Goal: Task Accomplishment & Management: Manage account settings

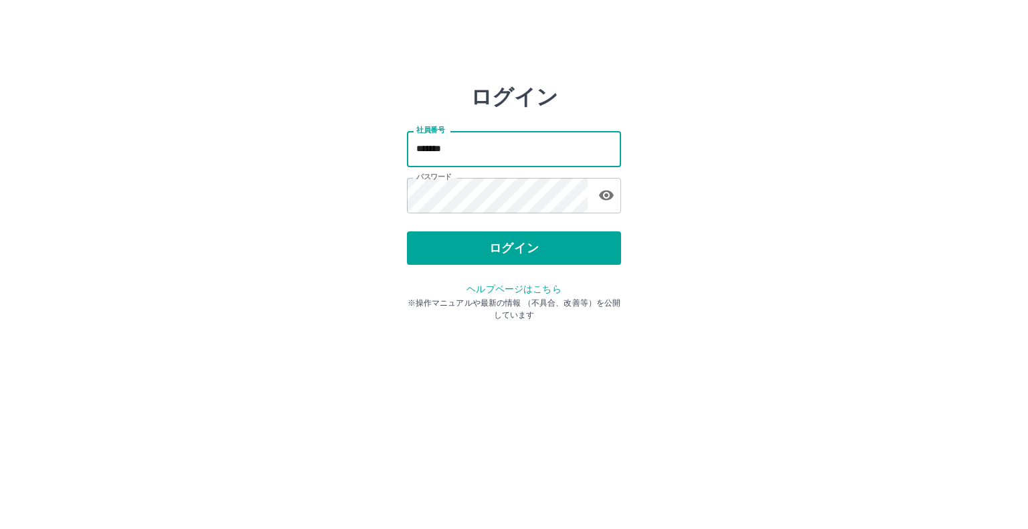
type input "*******"
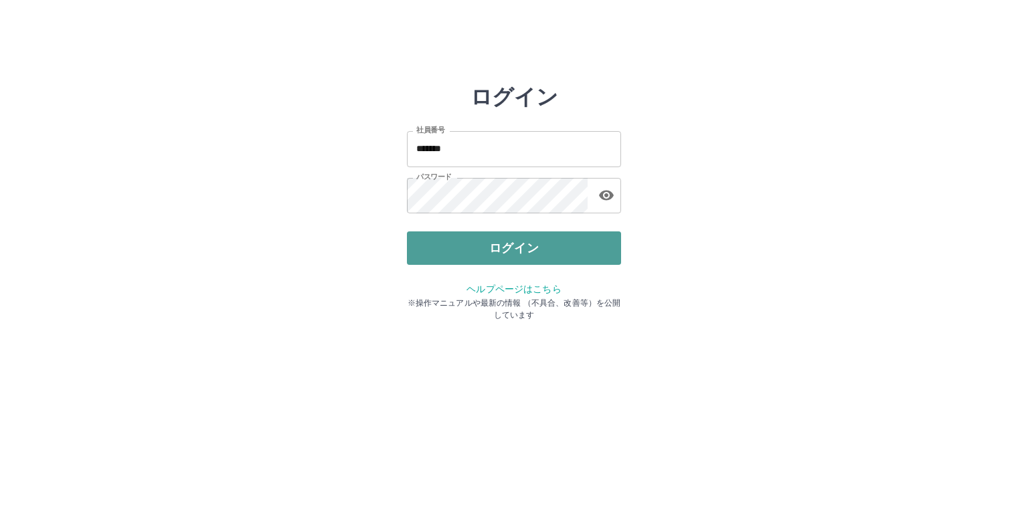
click at [524, 244] on button "ログイン" at bounding box center [514, 248] width 214 height 33
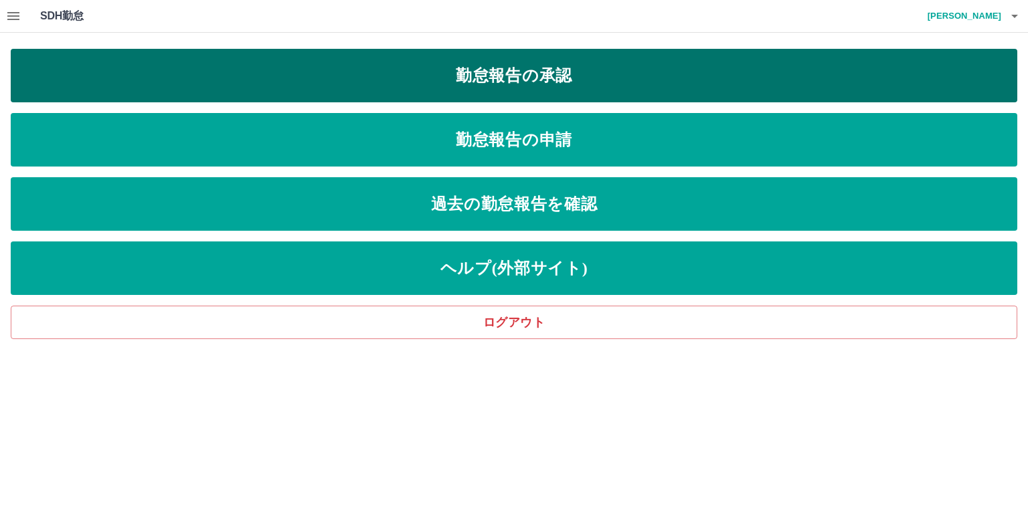
click at [554, 80] on link "勤怠報告の承認" at bounding box center [514, 76] width 1007 height 54
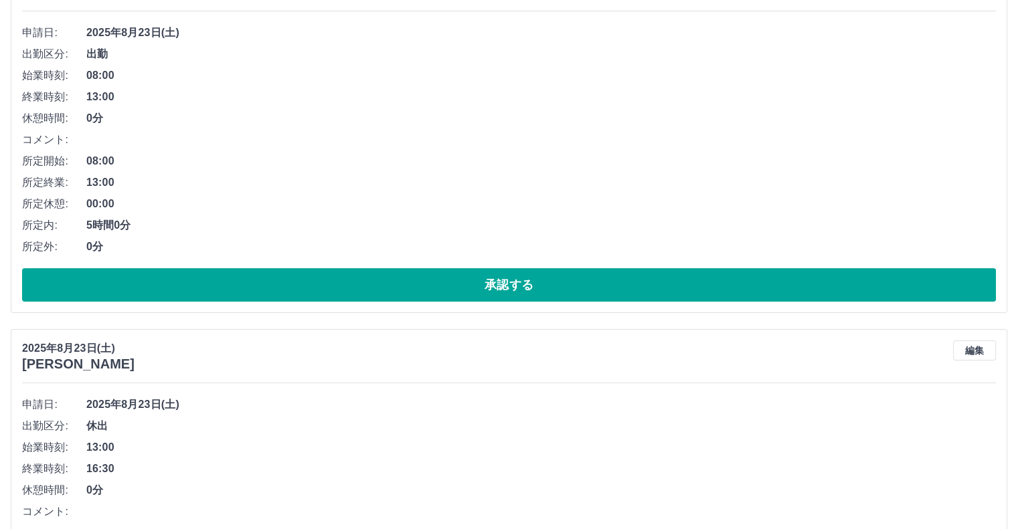
scroll to position [268, 0]
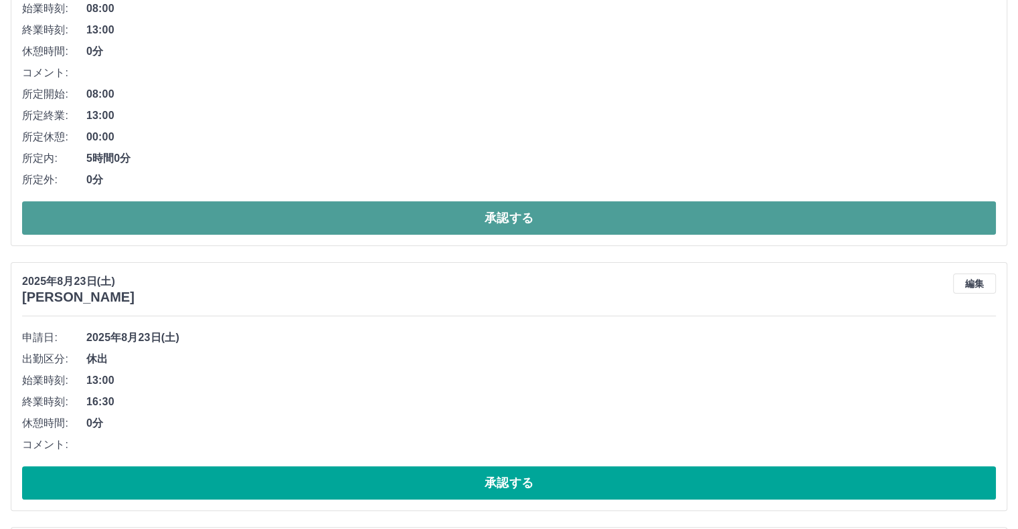
click at [193, 219] on button "承認する" at bounding box center [509, 217] width 974 height 33
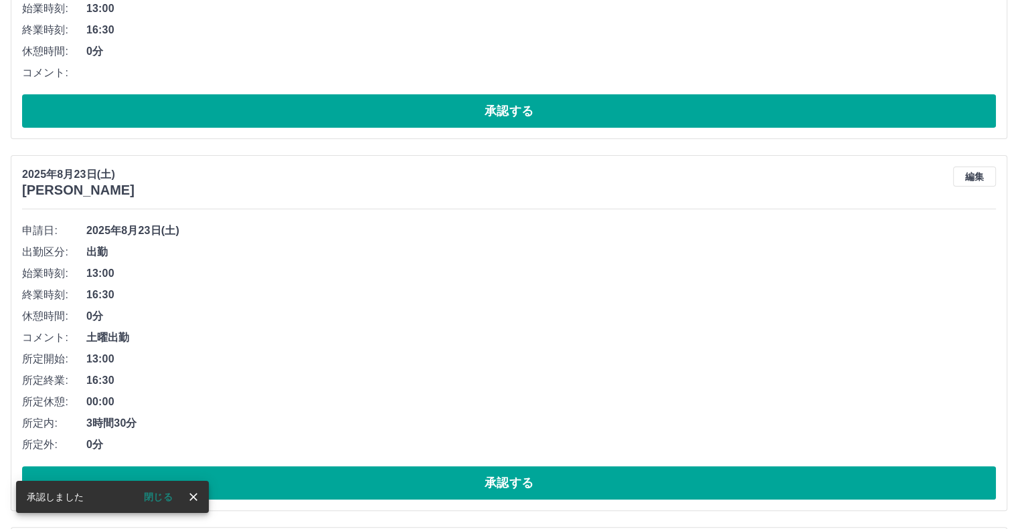
scroll to position [0, 0]
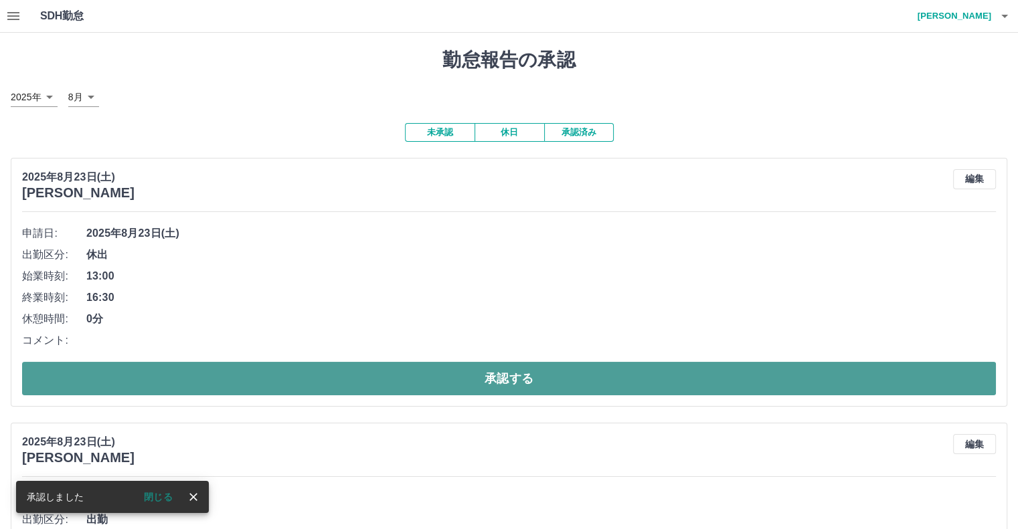
click at [192, 371] on button "承認する" at bounding box center [509, 378] width 974 height 33
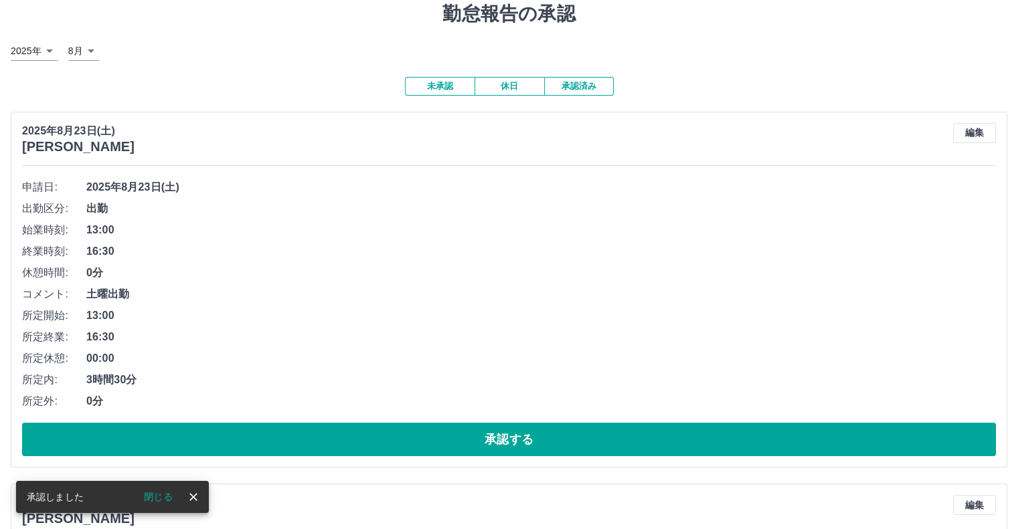
scroll to position [67, 0]
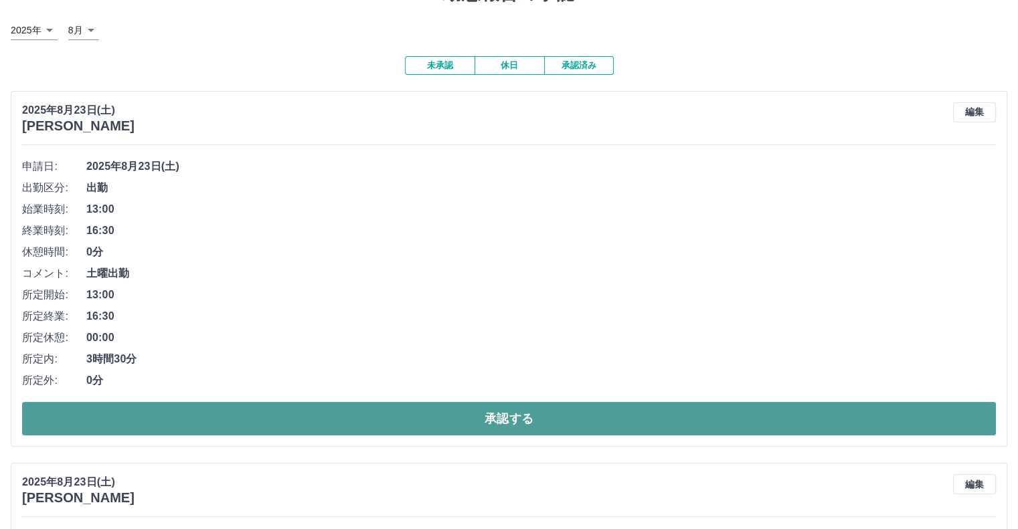
click at [214, 410] on button "承認する" at bounding box center [509, 418] width 974 height 33
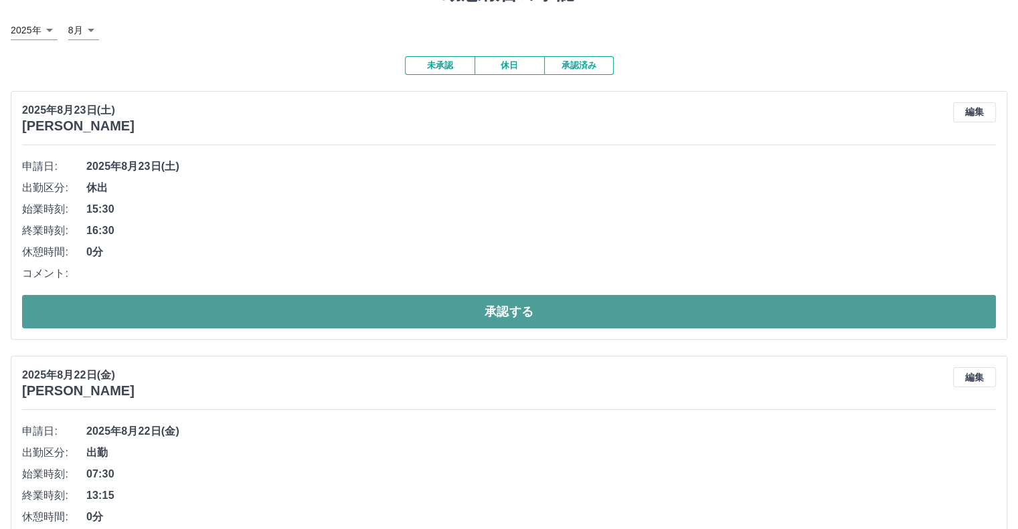
click at [227, 309] on button "承認する" at bounding box center [509, 311] width 974 height 33
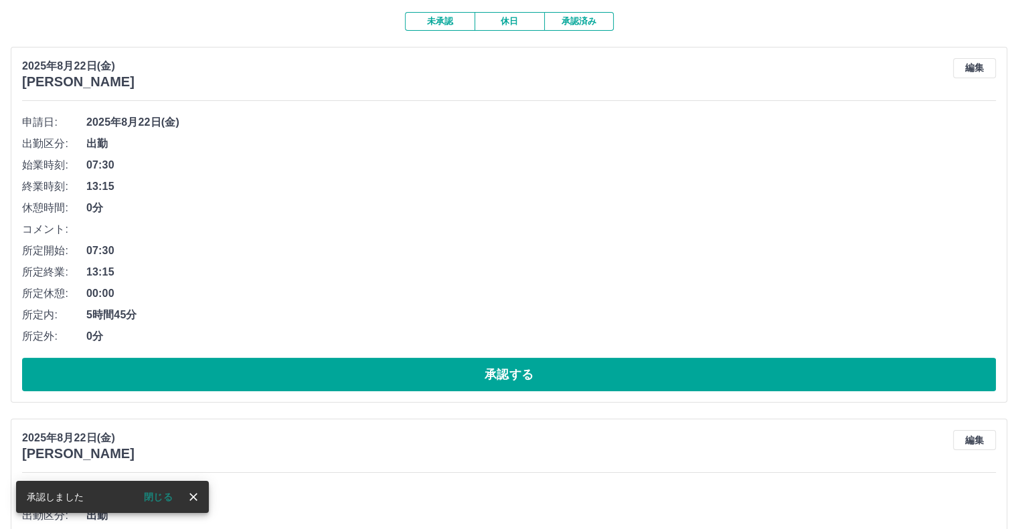
scroll to position [134, 0]
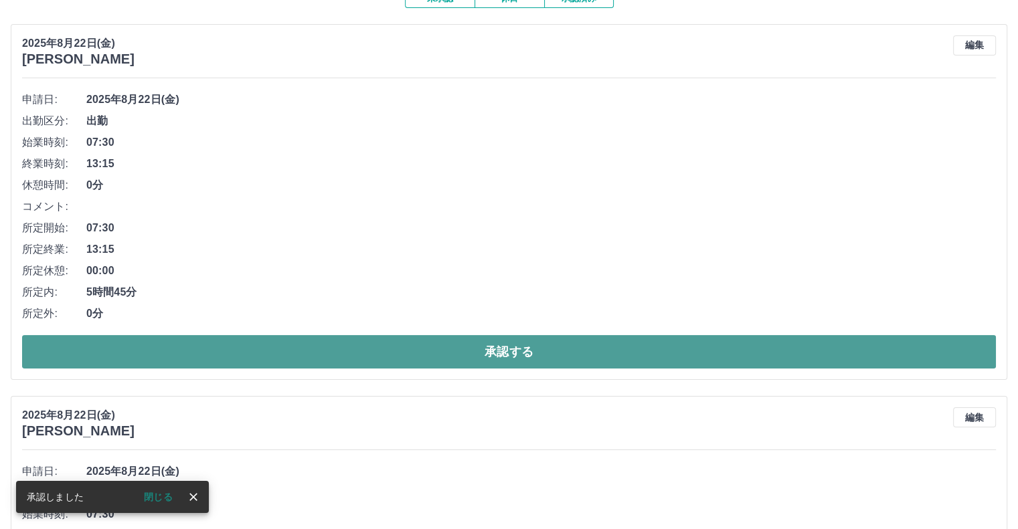
click at [203, 357] on button "承認する" at bounding box center [509, 351] width 974 height 33
click at [195, 351] on button "承認する" at bounding box center [509, 351] width 974 height 33
click at [234, 348] on button "承認する" at bounding box center [509, 351] width 974 height 33
click at [246, 354] on button "承認する" at bounding box center [509, 351] width 974 height 33
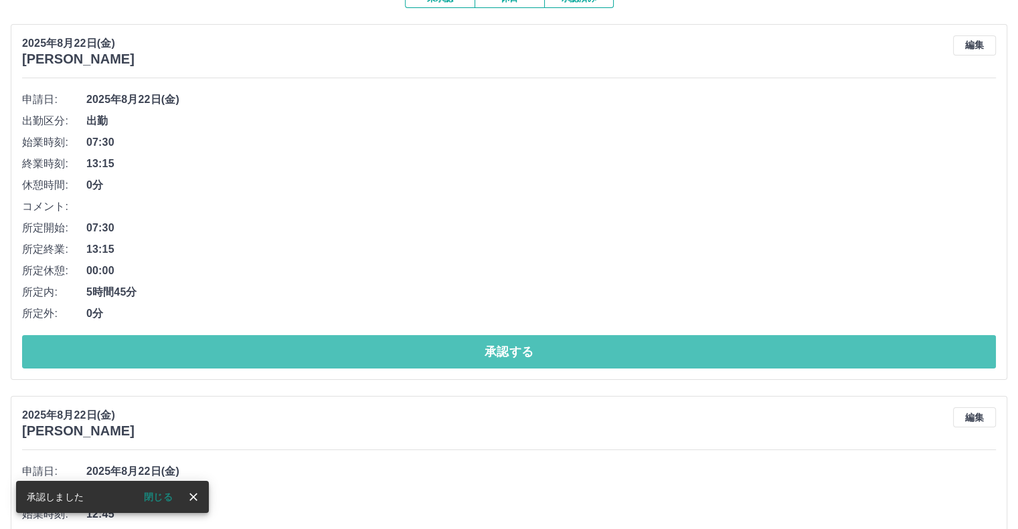
click at [246, 354] on button "承認する" at bounding box center [509, 351] width 974 height 33
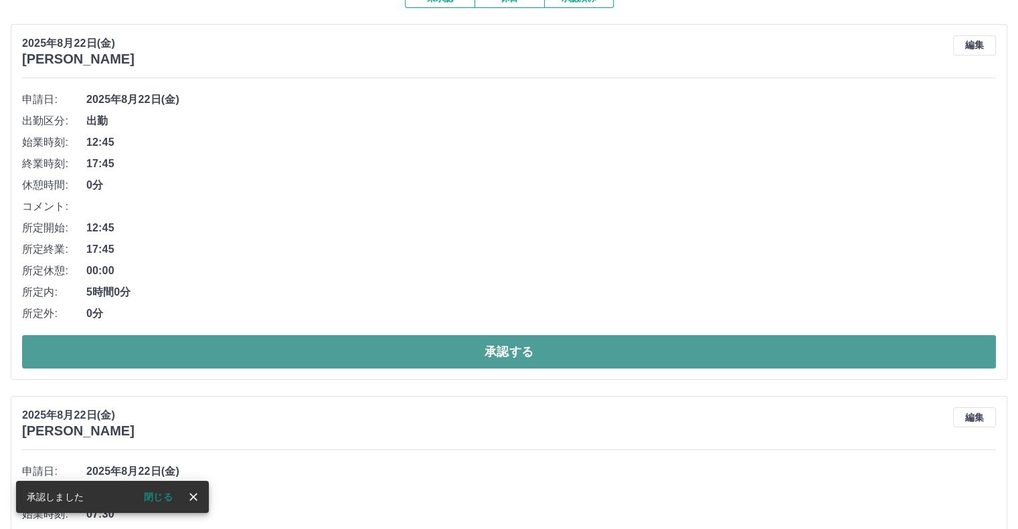
click at [246, 349] on button "承認する" at bounding box center [509, 351] width 974 height 33
click at [241, 349] on button "承認する" at bounding box center [509, 351] width 974 height 33
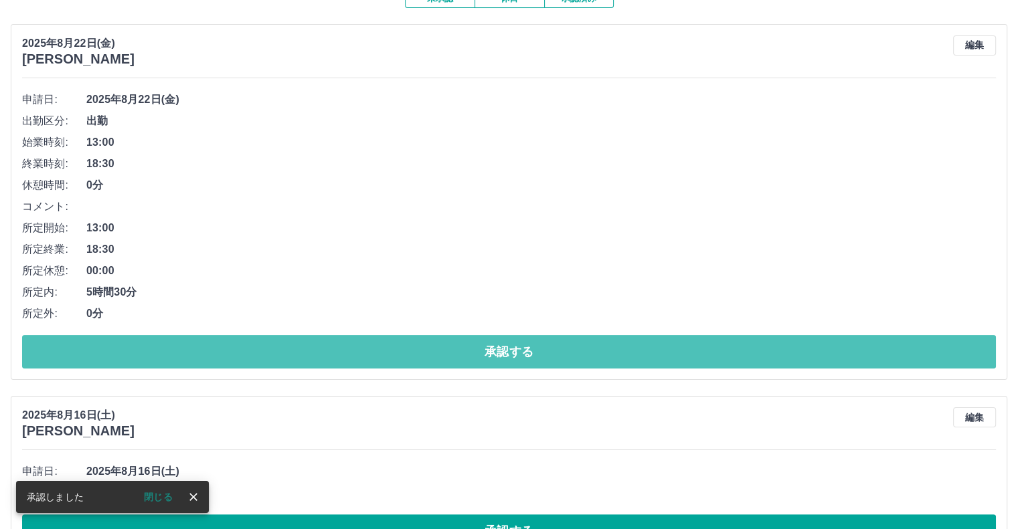
click at [244, 346] on button "承認する" at bounding box center [509, 351] width 974 height 33
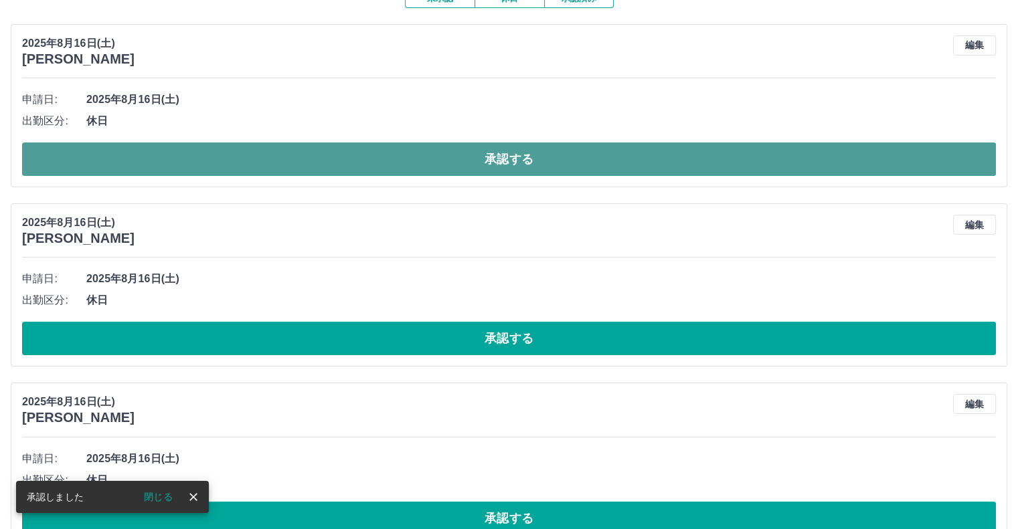
click at [163, 165] on button "承認する" at bounding box center [509, 159] width 974 height 33
click at [167, 154] on button "承認する" at bounding box center [509, 159] width 974 height 33
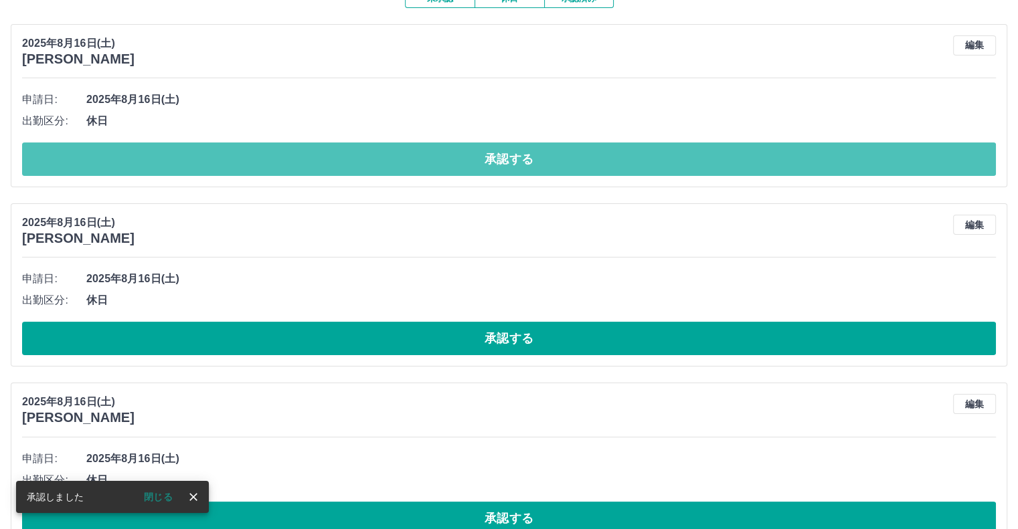
click at [169, 150] on button "承認する" at bounding box center [509, 159] width 974 height 33
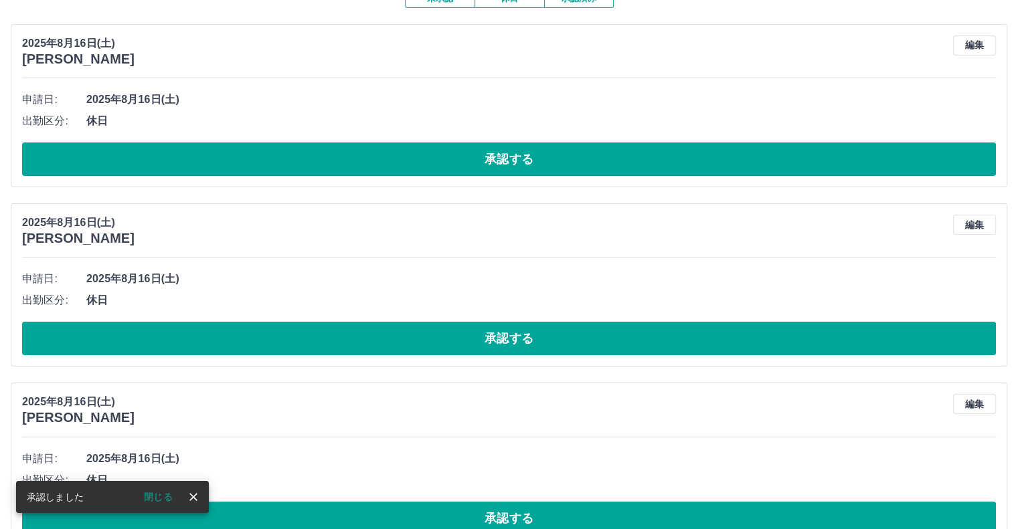
click at [166, 155] on button "承認する" at bounding box center [509, 159] width 974 height 33
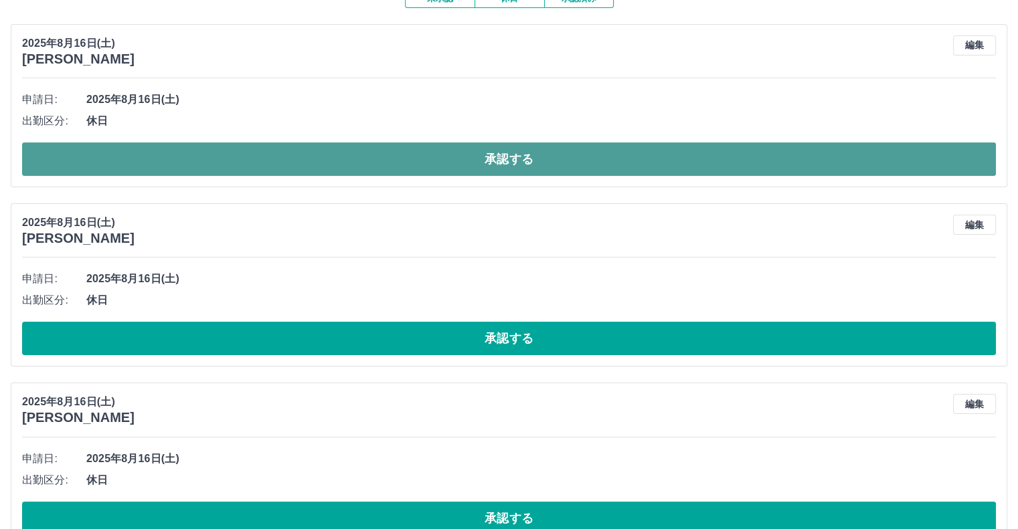
click at [163, 157] on button "承認する" at bounding box center [509, 159] width 974 height 33
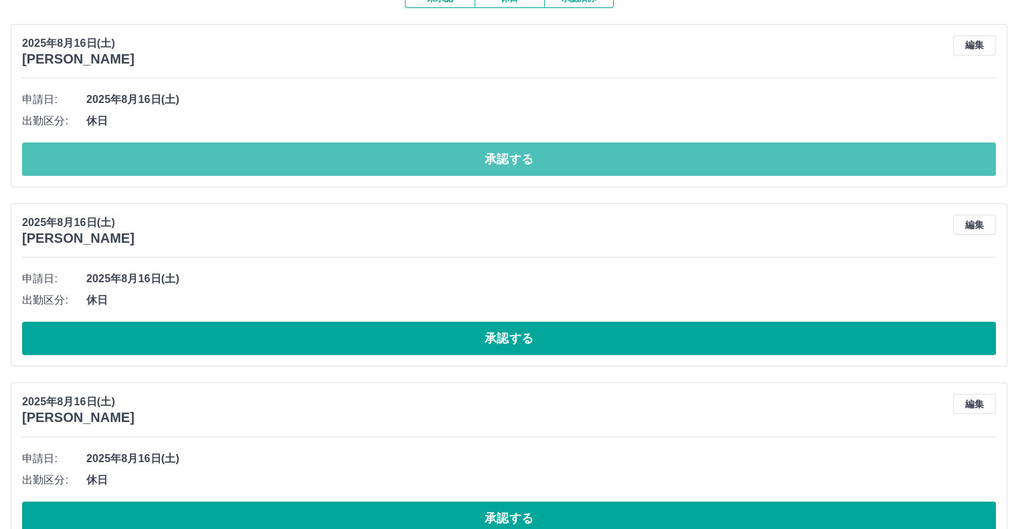
click at [164, 157] on button "承認する" at bounding box center [509, 159] width 974 height 33
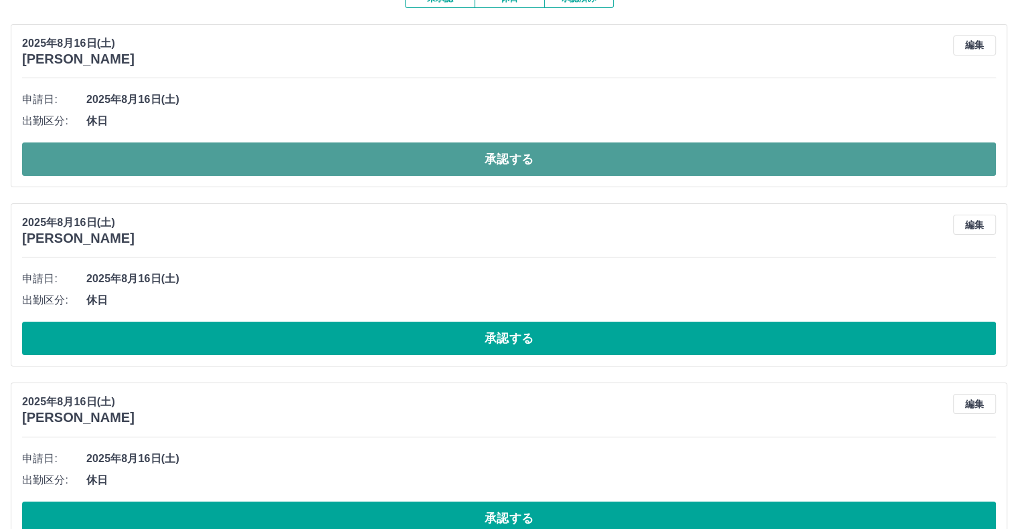
click at [139, 155] on button "承認する" at bounding box center [509, 159] width 974 height 33
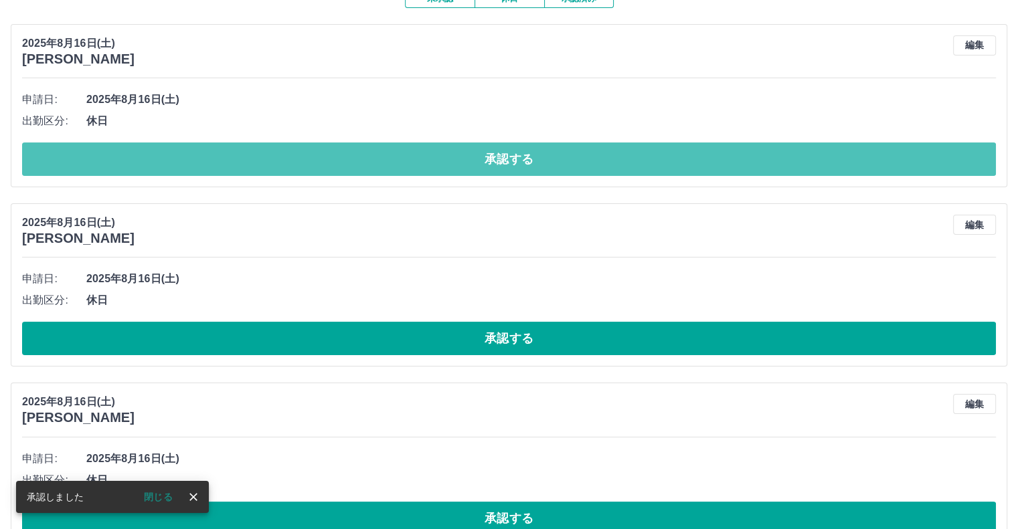
click at [138, 155] on button "承認する" at bounding box center [509, 159] width 974 height 33
click at [136, 160] on button "承認する" at bounding box center [509, 159] width 974 height 33
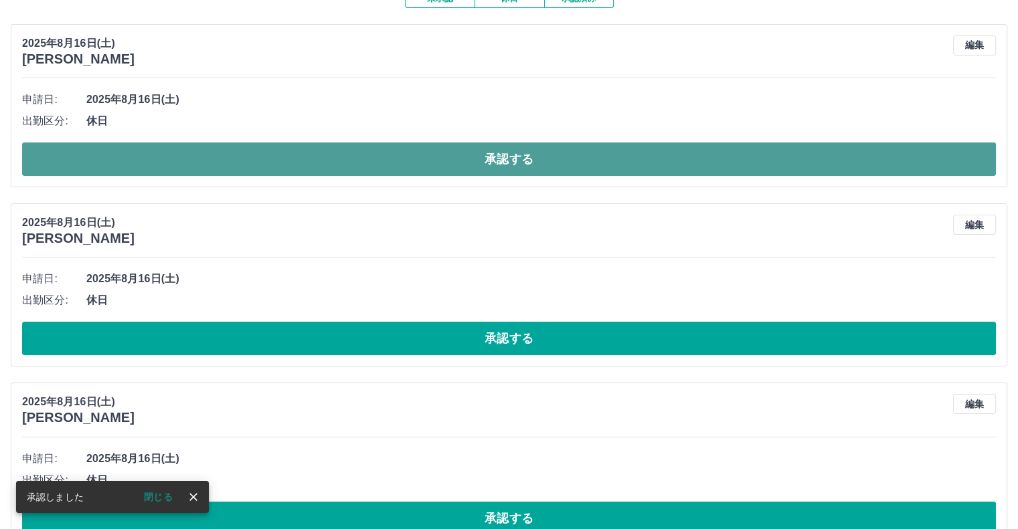
click at [168, 160] on button "承認する" at bounding box center [509, 159] width 974 height 33
click at [167, 152] on button "承認する" at bounding box center [509, 159] width 974 height 33
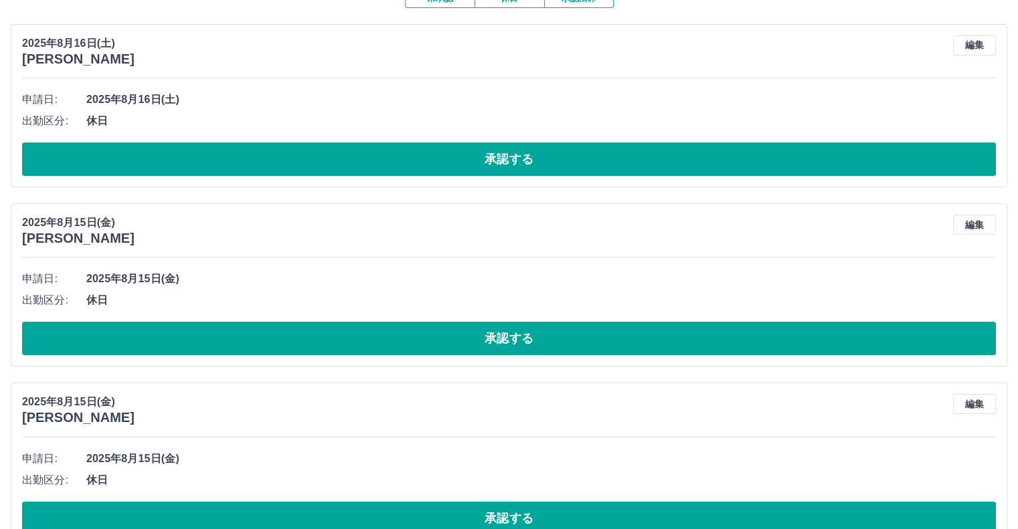
drag, startPoint x: 209, startPoint y: 115, endPoint x: 217, endPoint y: 129, distance: 16.2
click at [214, 125] on span "休日" at bounding box center [541, 121] width 910 height 16
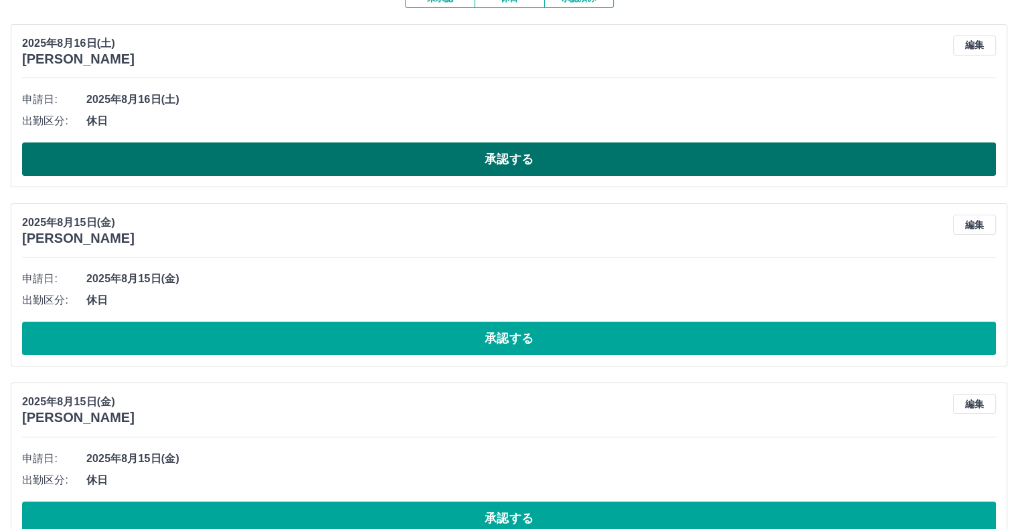
click at [236, 159] on button "承認する" at bounding box center [509, 159] width 974 height 33
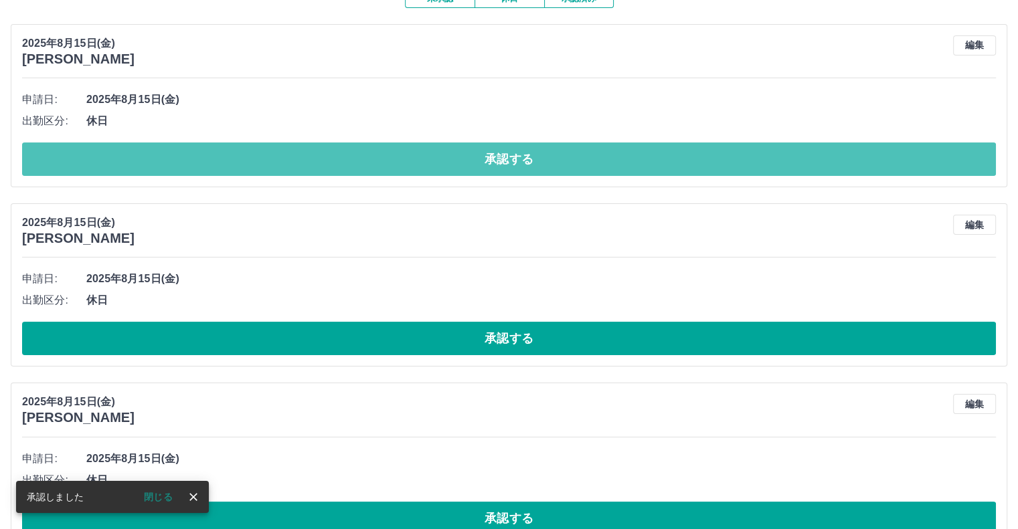
click at [225, 165] on button "承認する" at bounding box center [509, 159] width 974 height 33
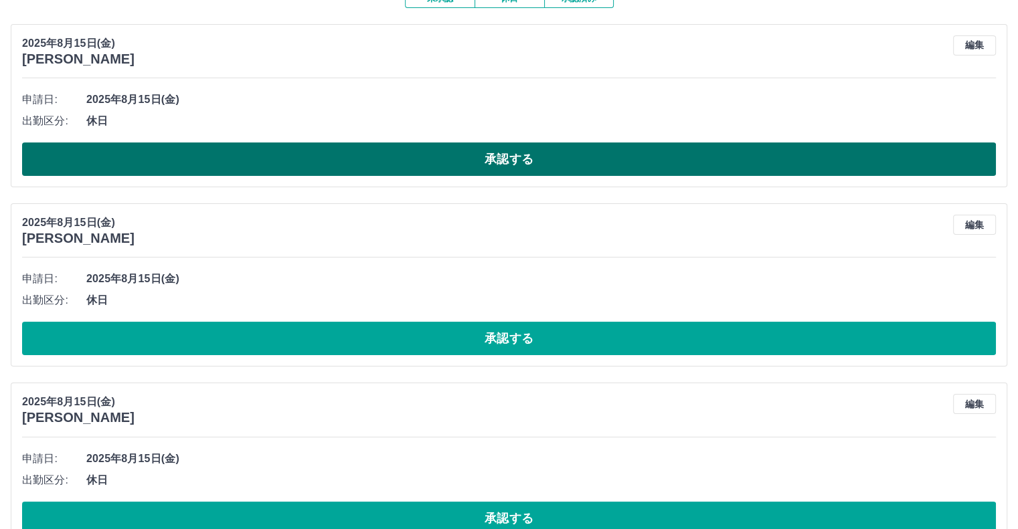
click at [190, 162] on button "承認する" at bounding box center [509, 159] width 974 height 33
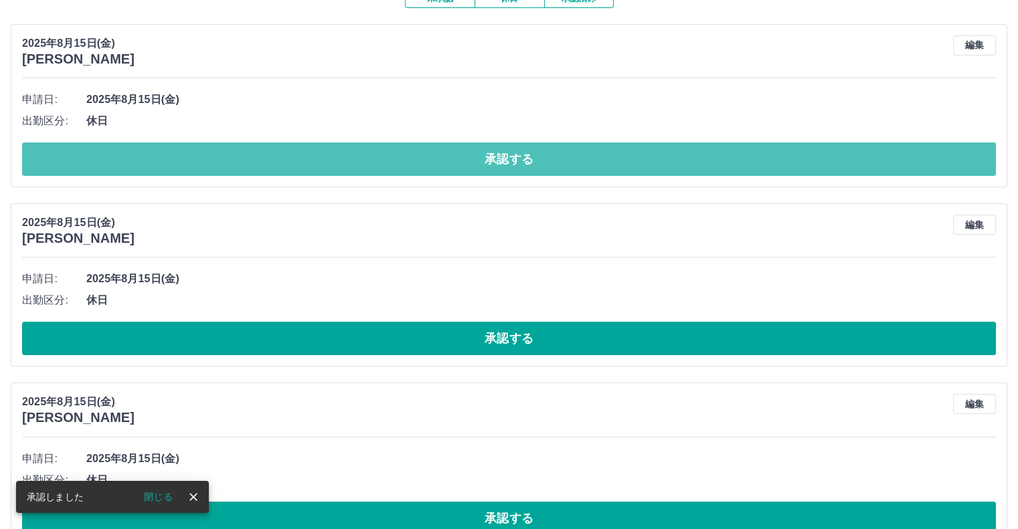
click at [189, 153] on button "承認する" at bounding box center [509, 159] width 974 height 33
click at [203, 152] on button "承認する" at bounding box center [509, 159] width 974 height 33
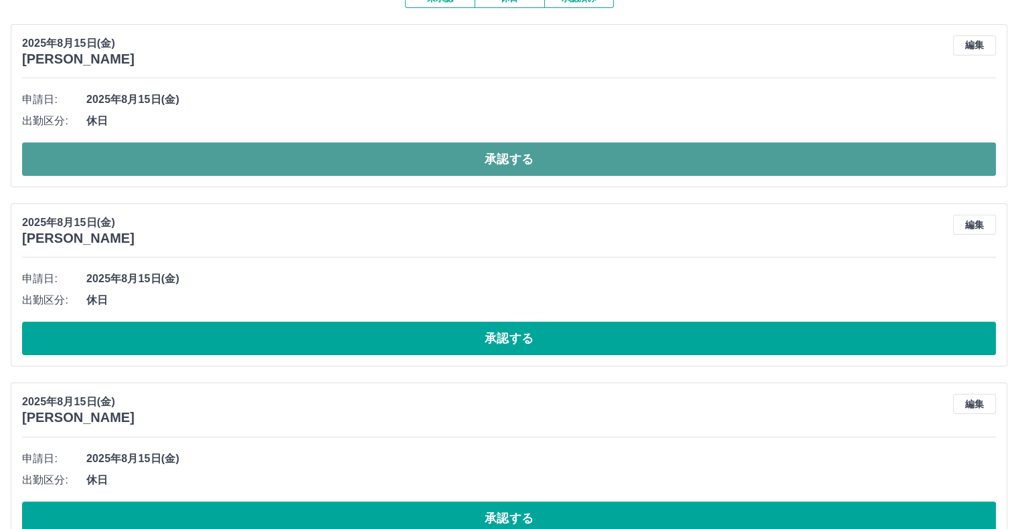
click at [327, 157] on button "承認する" at bounding box center [509, 159] width 974 height 33
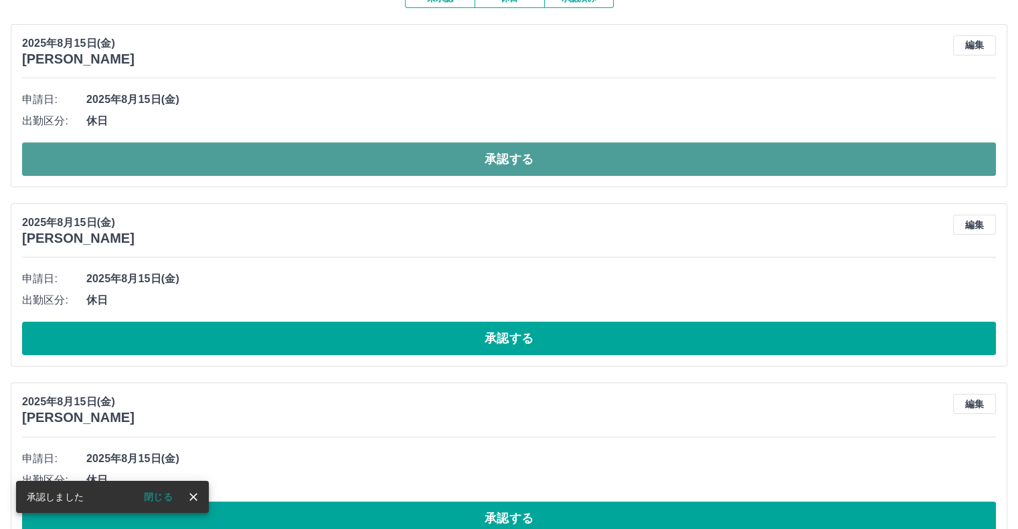
click at [324, 160] on button "承認する" at bounding box center [509, 159] width 974 height 33
click at [317, 165] on button "承認する" at bounding box center [509, 159] width 974 height 33
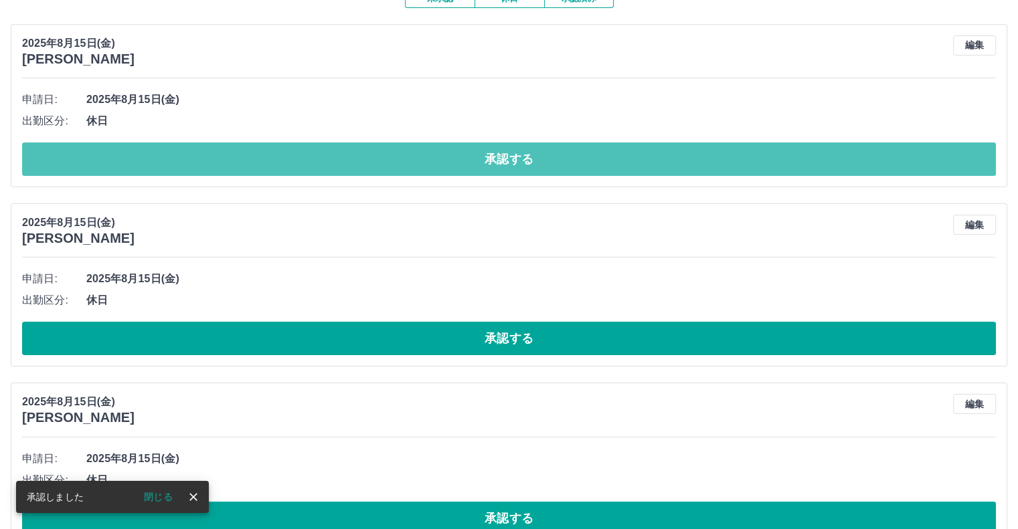
click at [298, 149] on button "承認する" at bounding box center [509, 159] width 974 height 33
click at [292, 155] on button "承認する" at bounding box center [509, 159] width 974 height 33
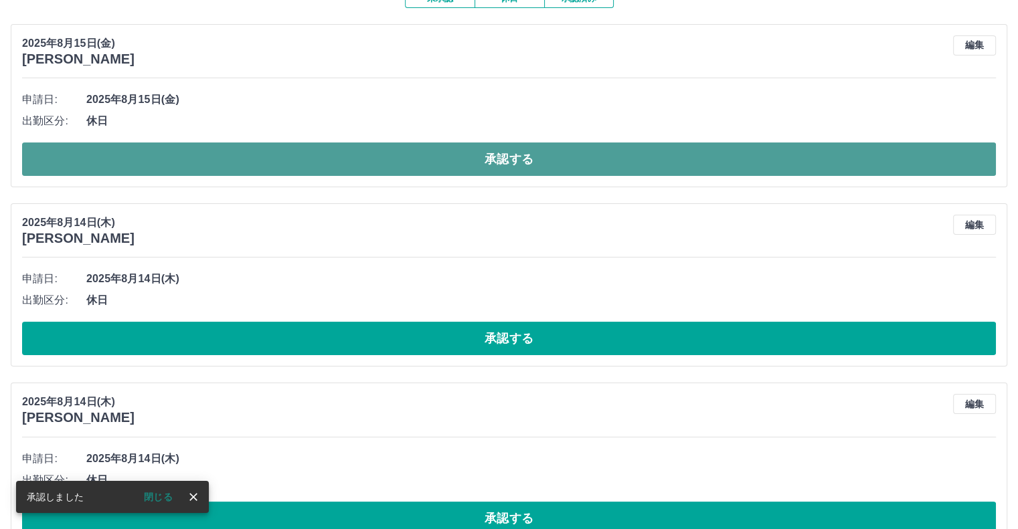
click at [288, 160] on button "承認する" at bounding box center [509, 159] width 974 height 33
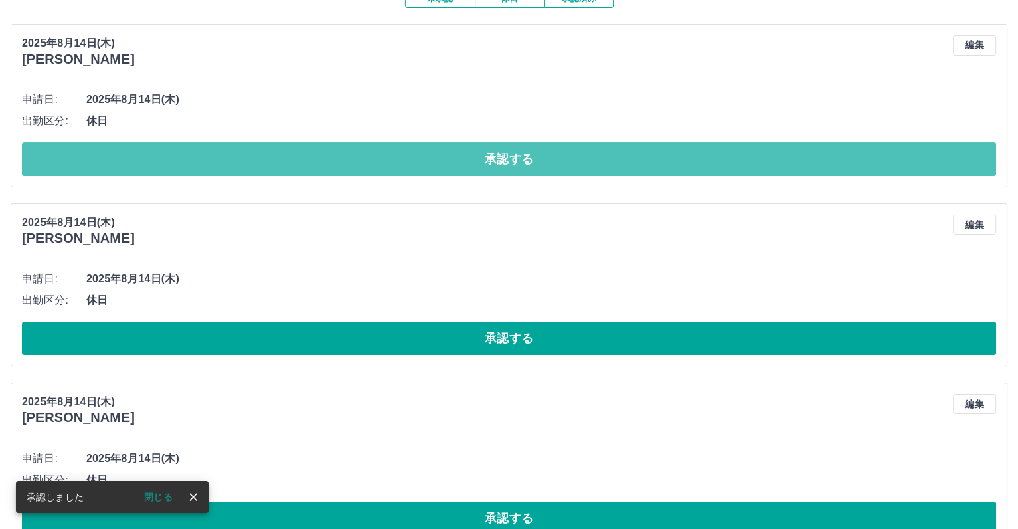
click at [284, 155] on button "承認する" at bounding box center [509, 159] width 974 height 33
click at [283, 154] on button "承認する" at bounding box center [509, 159] width 974 height 33
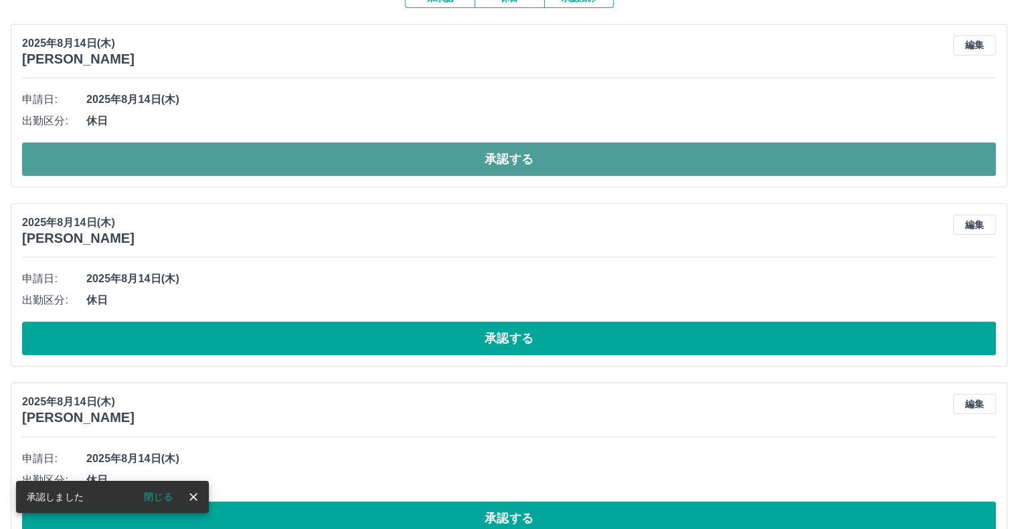
click at [337, 157] on button "承認する" at bounding box center [509, 159] width 974 height 33
click at [335, 160] on button "承認する" at bounding box center [509, 159] width 974 height 33
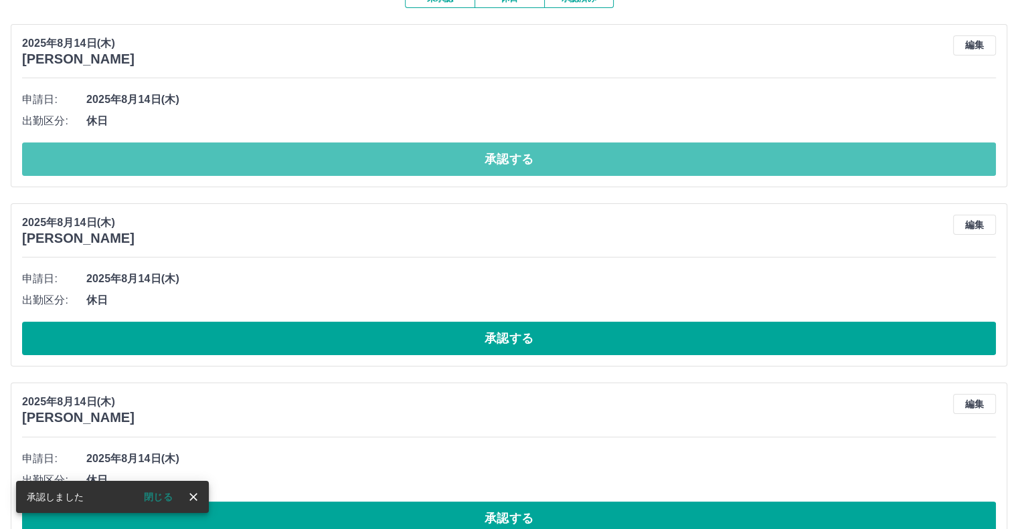
click at [335, 160] on button "承認する" at bounding box center [509, 159] width 974 height 33
click at [337, 163] on button "承認する" at bounding box center [509, 159] width 974 height 33
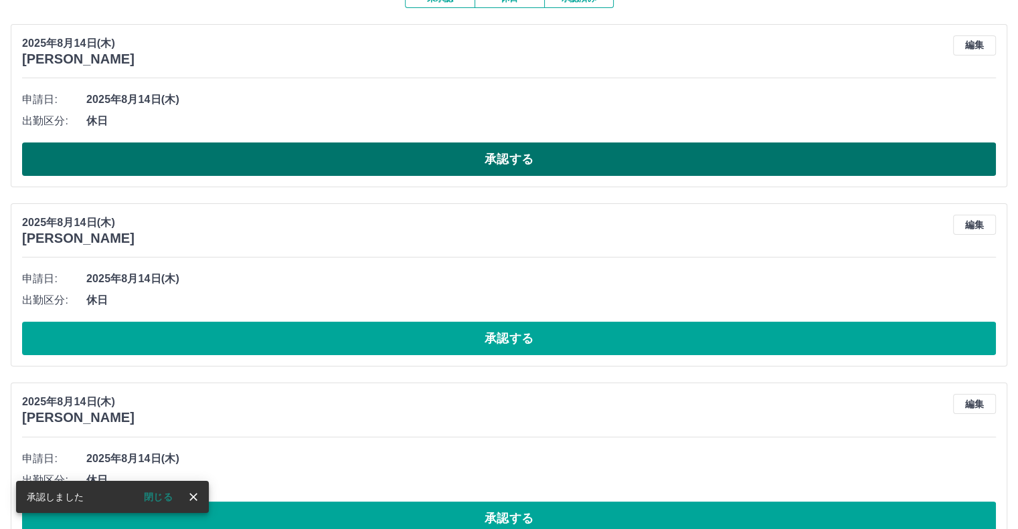
click at [328, 166] on button "承認する" at bounding box center [509, 159] width 974 height 33
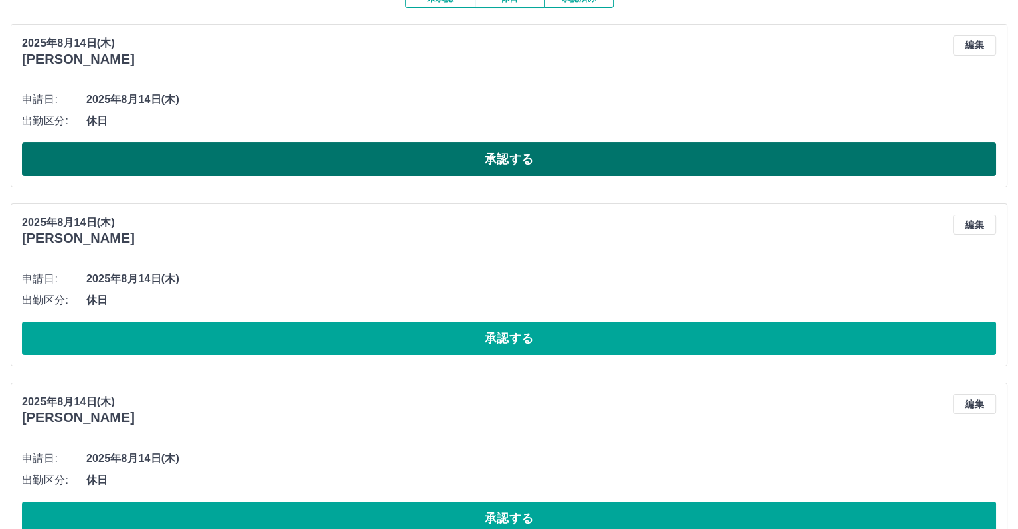
click at [355, 157] on button "承認する" at bounding box center [509, 159] width 974 height 33
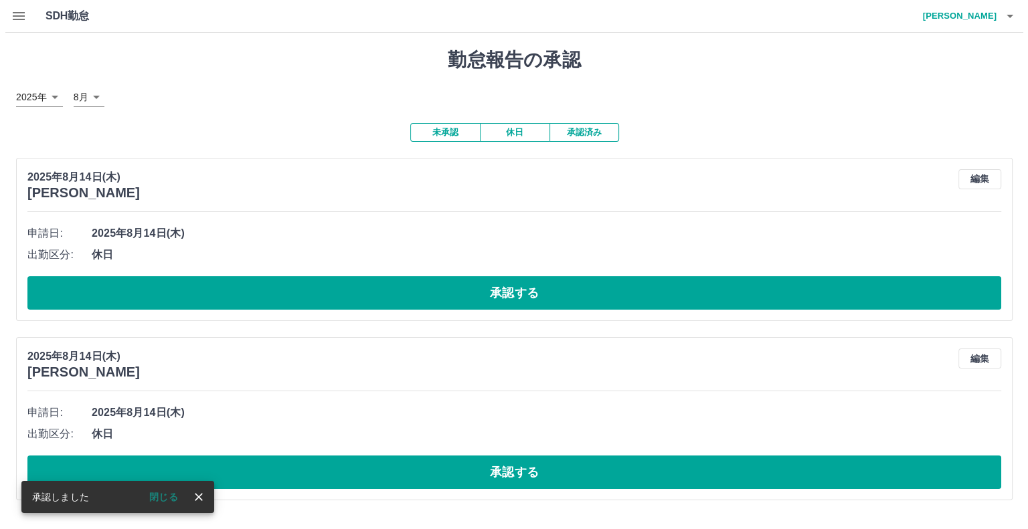
scroll to position [0, 0]
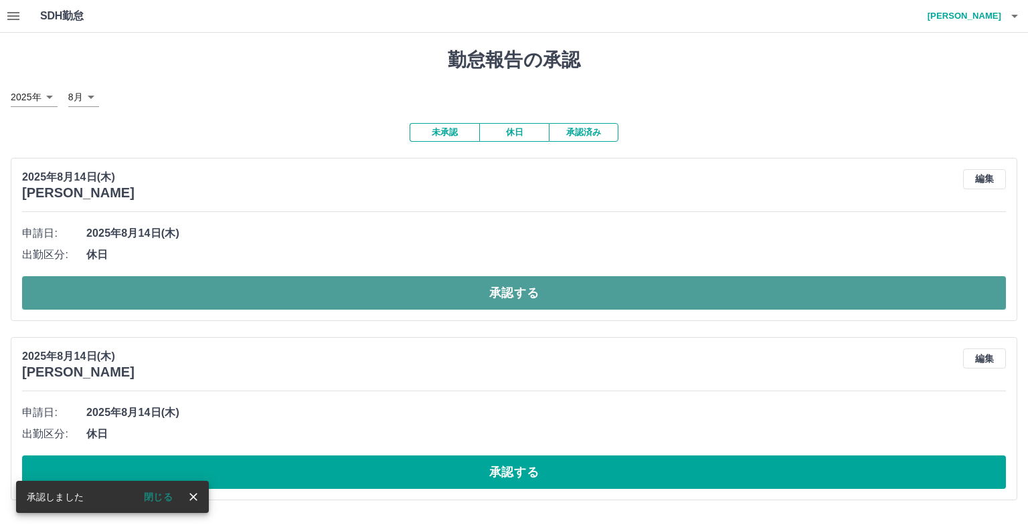
click at [303, 287] on button "承認する" at bounding box center [514, 292] width 984 height 33
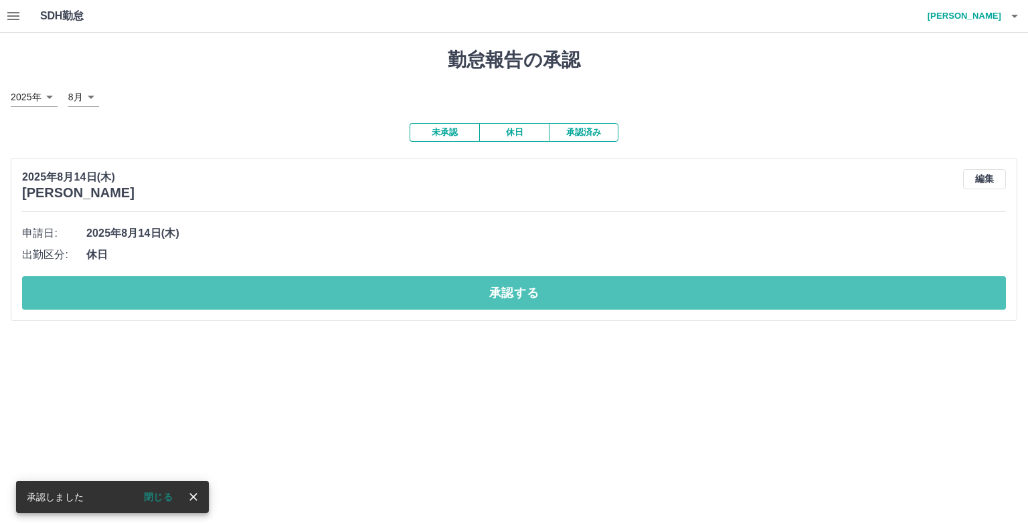
click at [305, 286] on button "承認する" at bounding box center [514, 292] width 984 height 33
